Goal: Task Accomplishment & Management: Manage account settings

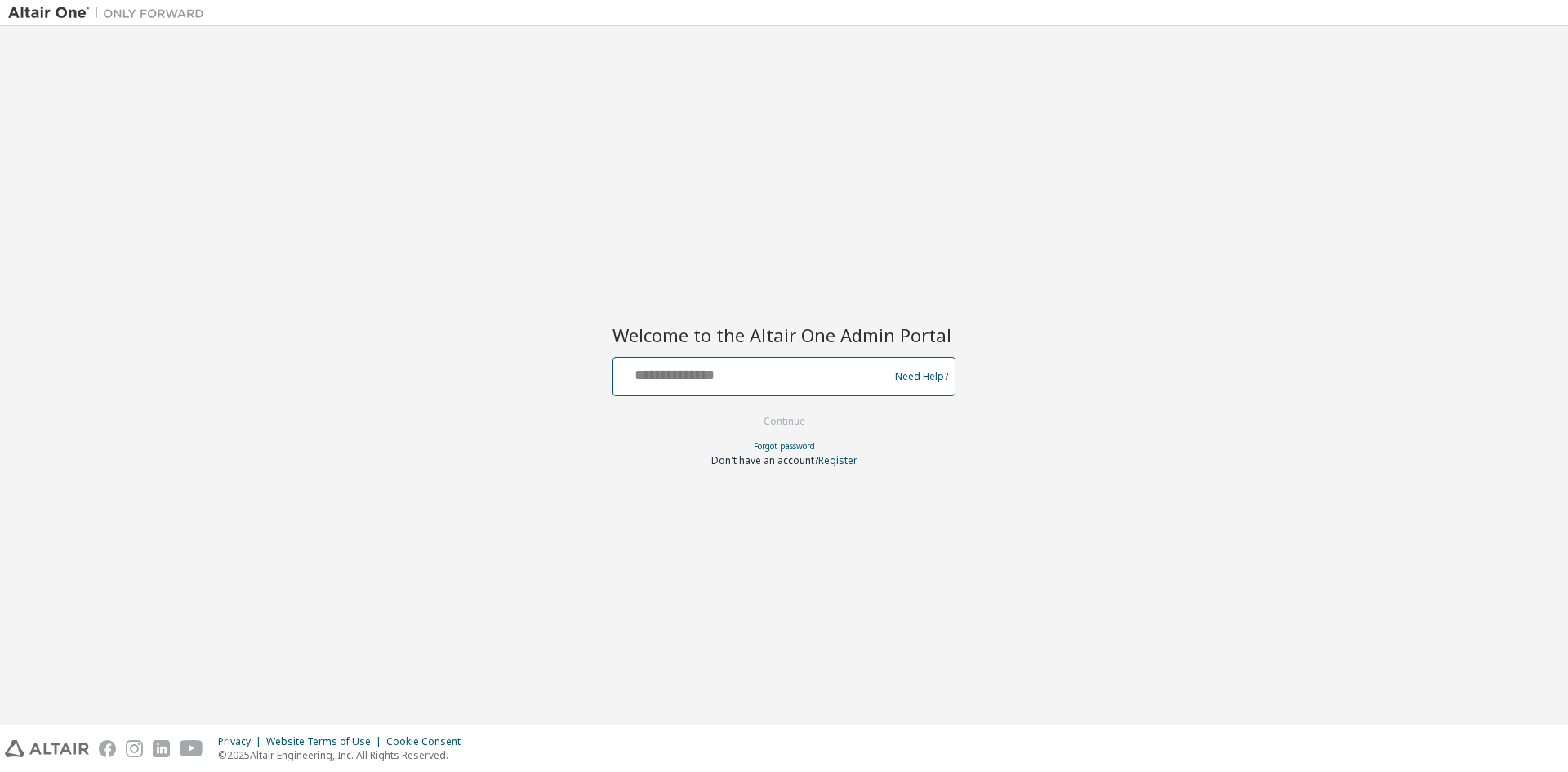
click at [732, 376] on input "text" at bounding box center [754, 373] width 267 height 24
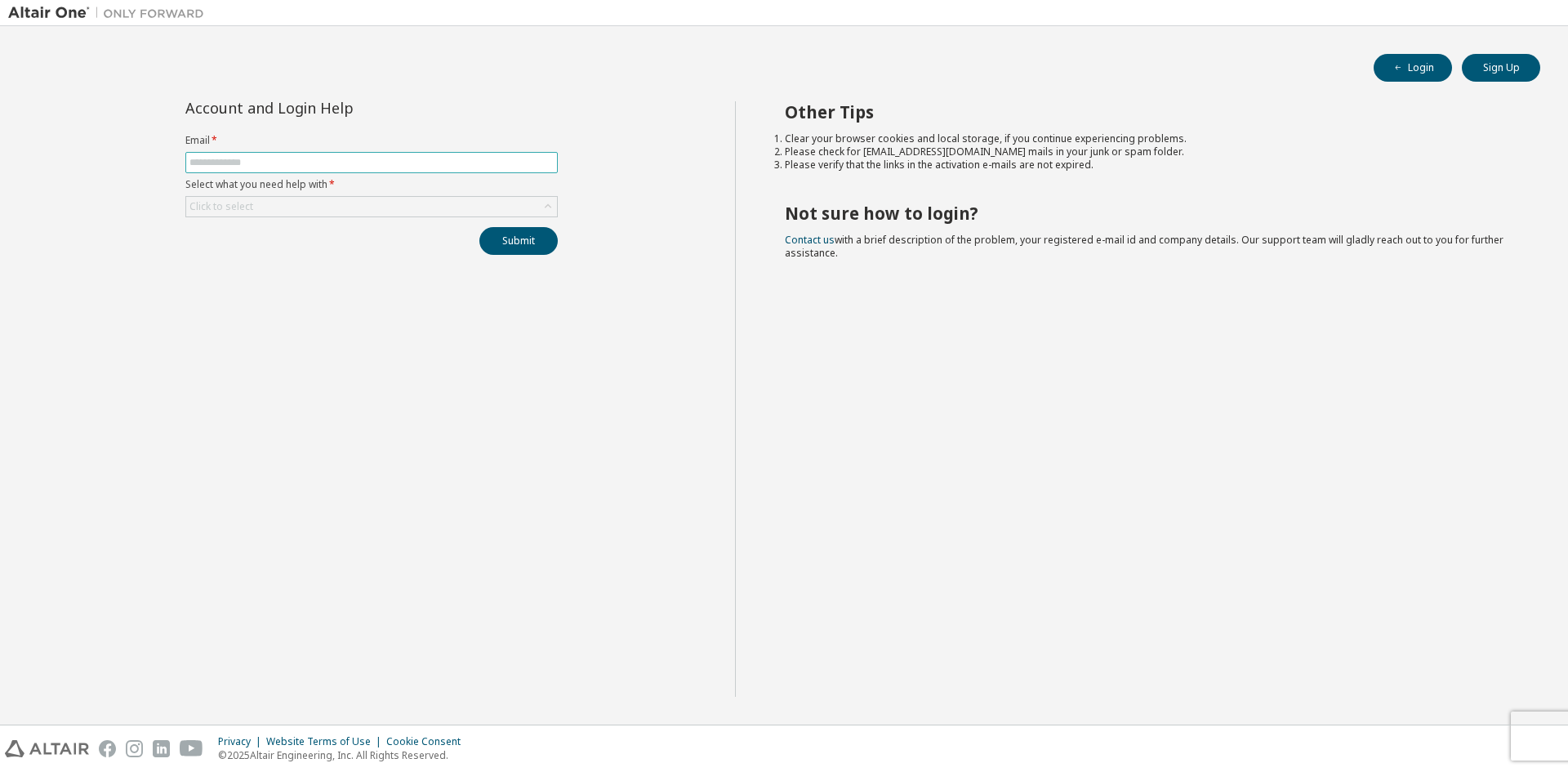
click at [383, 163] on input "text" at bounding box center [371, 162] width 364 height 13
click at [292, 156] on input "text" at bounding box center [371, 162] width 364 height 13
type input "**********"
click at [379, 204] on div "Click to select" at bounding box center [372, 207] width 371 height 19
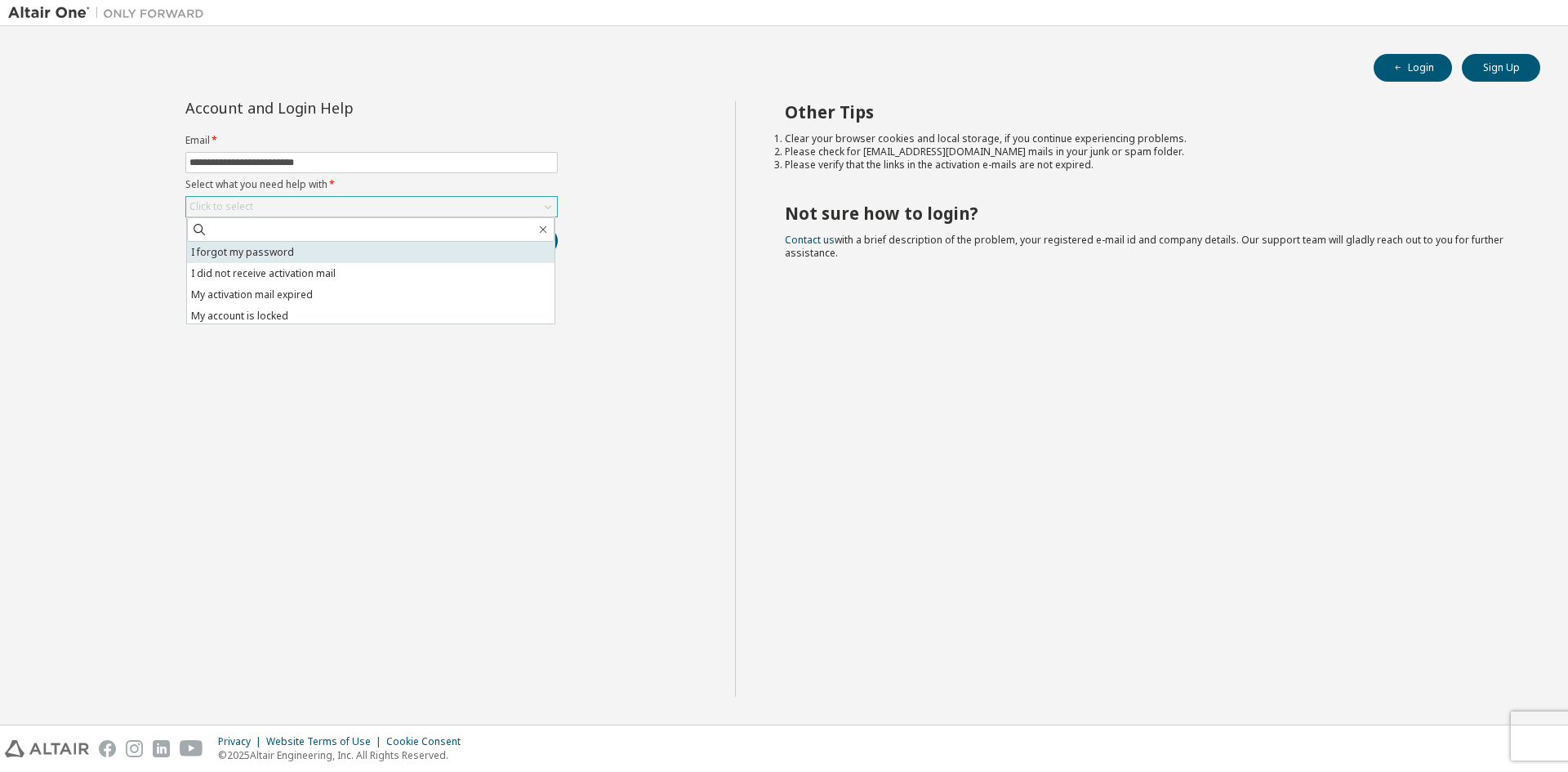
click at [356, 251] on li "I forgot my password" at bounding box center [371, 252] width 367 height 21
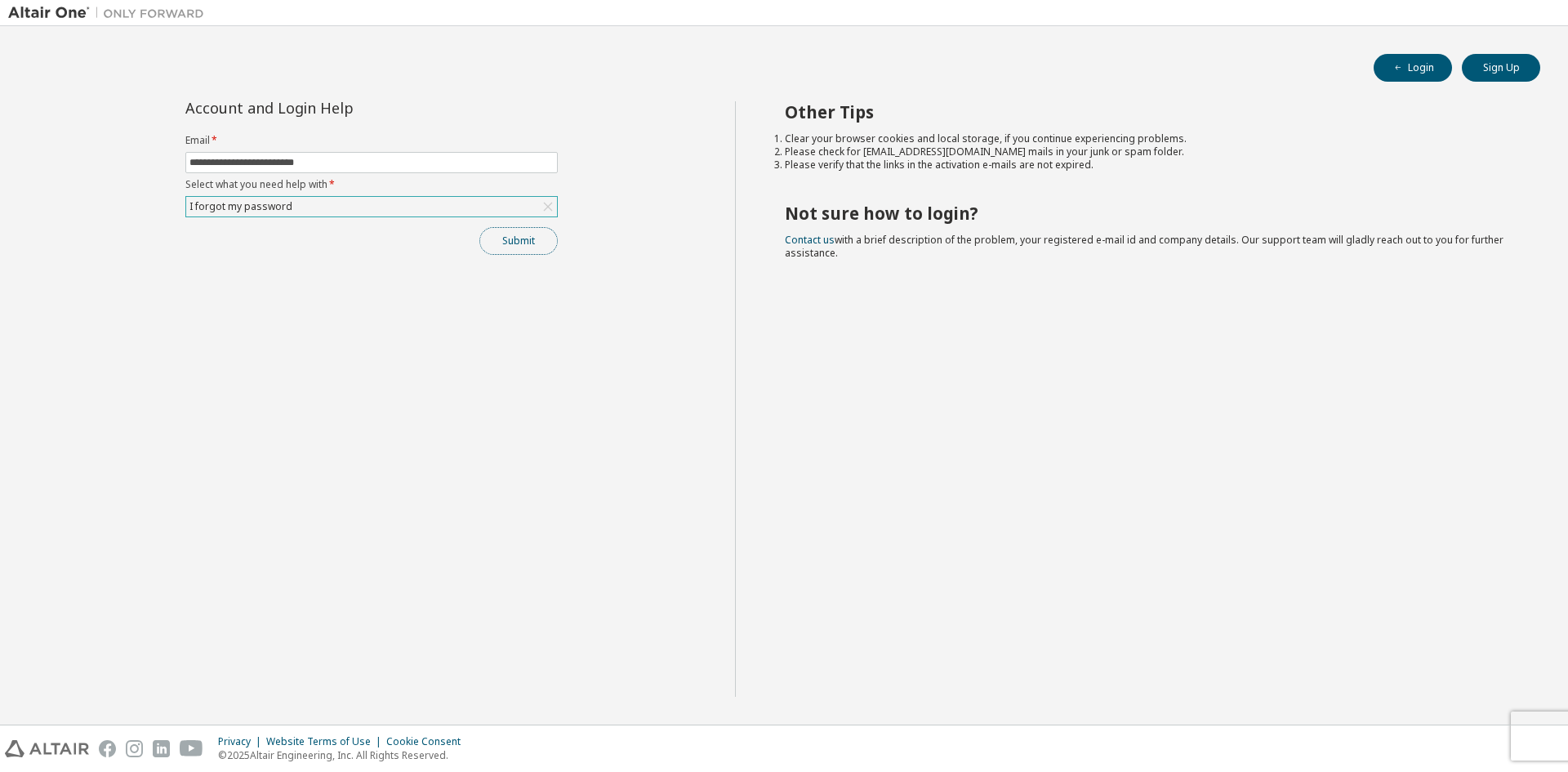
click at [526, 241] on button "Submit" at bounding box center [519, 240] width 79 height 28
drag, startPoint x: 1426, startPoint y: 69, endPoint x: 1410, endPoint y: 85, distance: 22.6
click at [1426, 69] on button "Login" at bounding box center [1413, 67] width 79 height 28
